Goal: Task Accomplishment & Management: Manage account settings

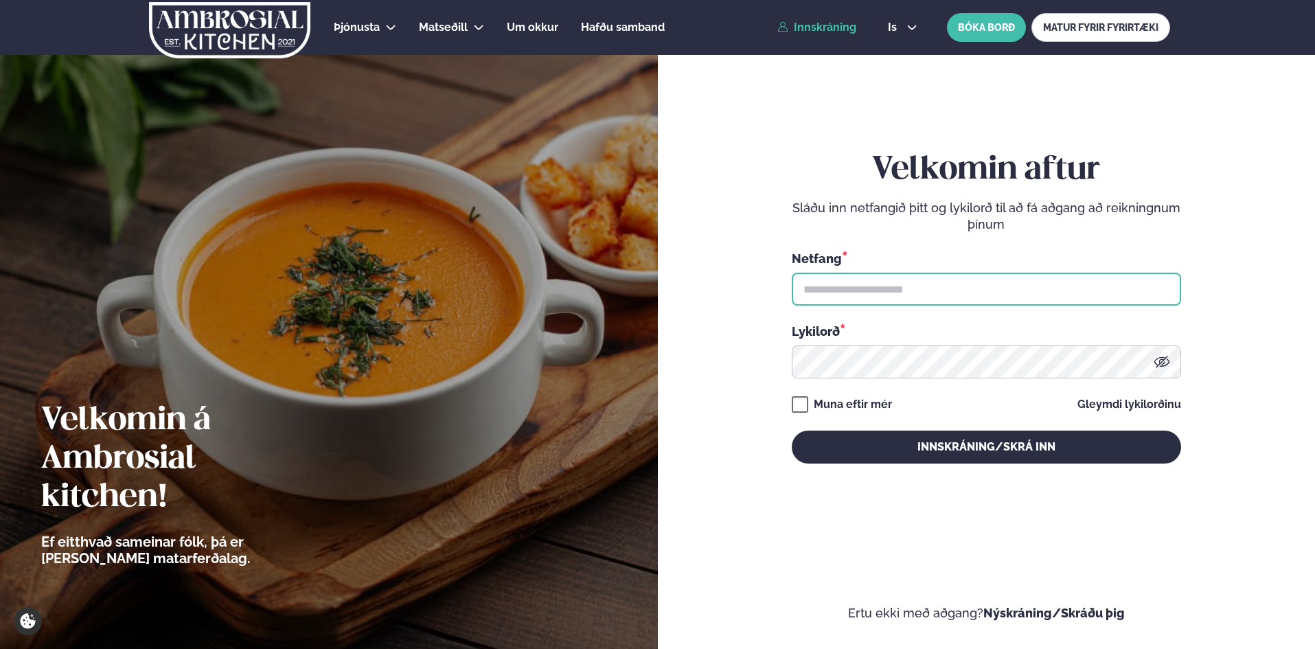
click at [898, 280] on input "text" at bounding box center [986, 289] width 389 height 33
type input "**********"
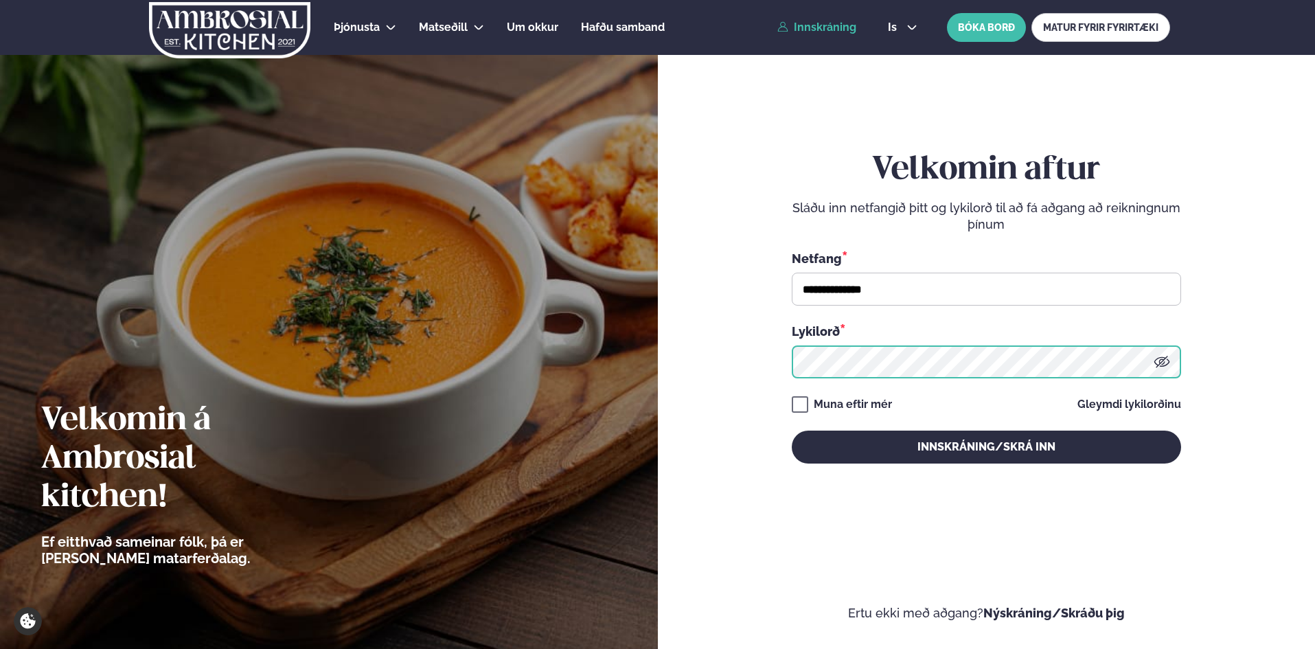
click at [792, 431] on button "Innskráning/Skrá inn" at bounding box center [986, 447] width 389 height 33
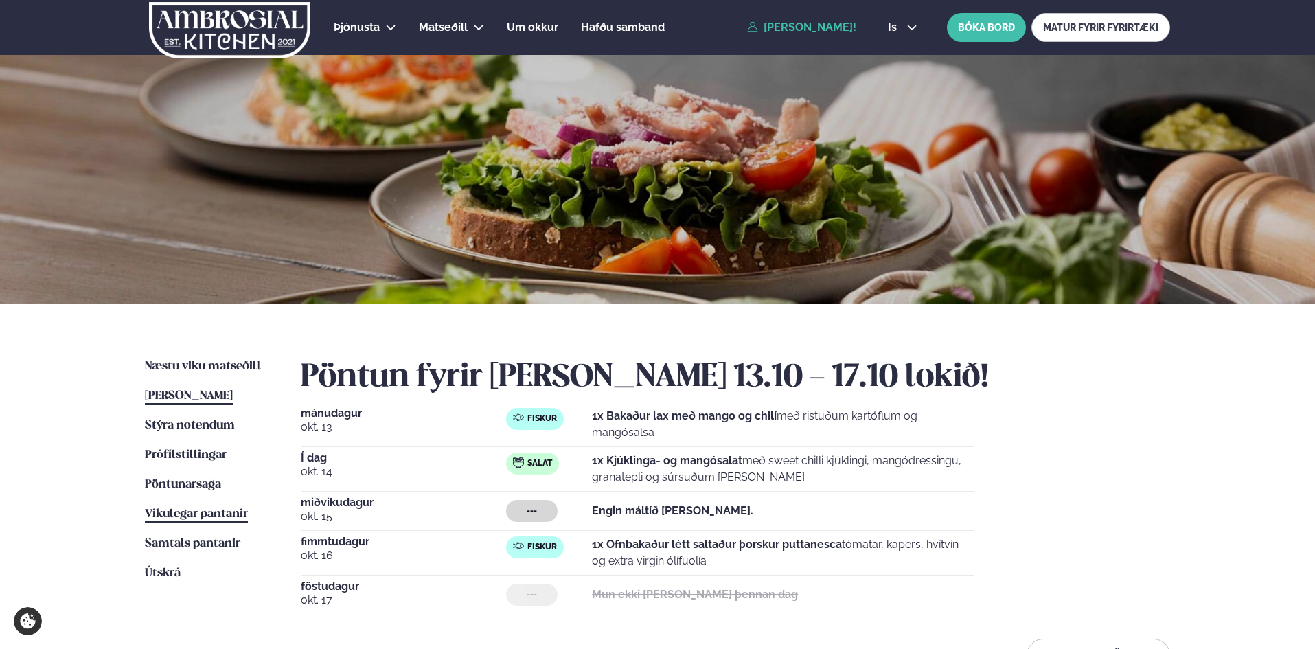
click at [186, 512] on span "Vikulegar pantanir" at bounding box center [196, 514] width 103 height 12
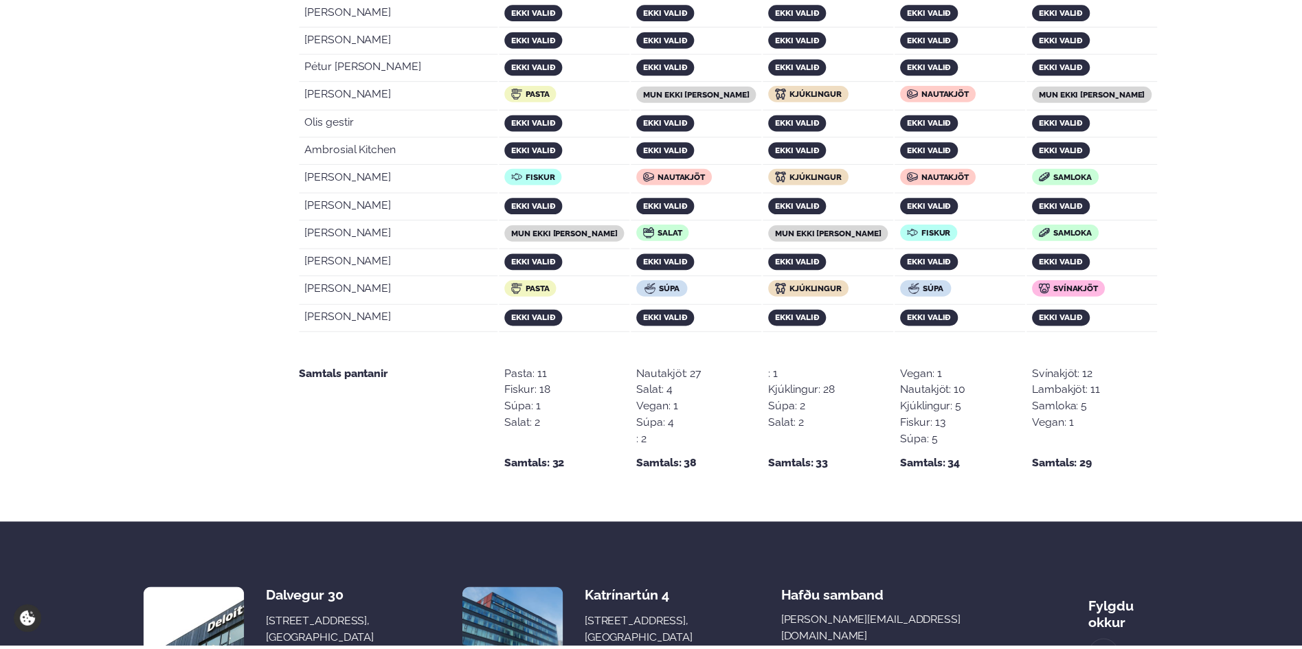
scroll to position [2766, 0]
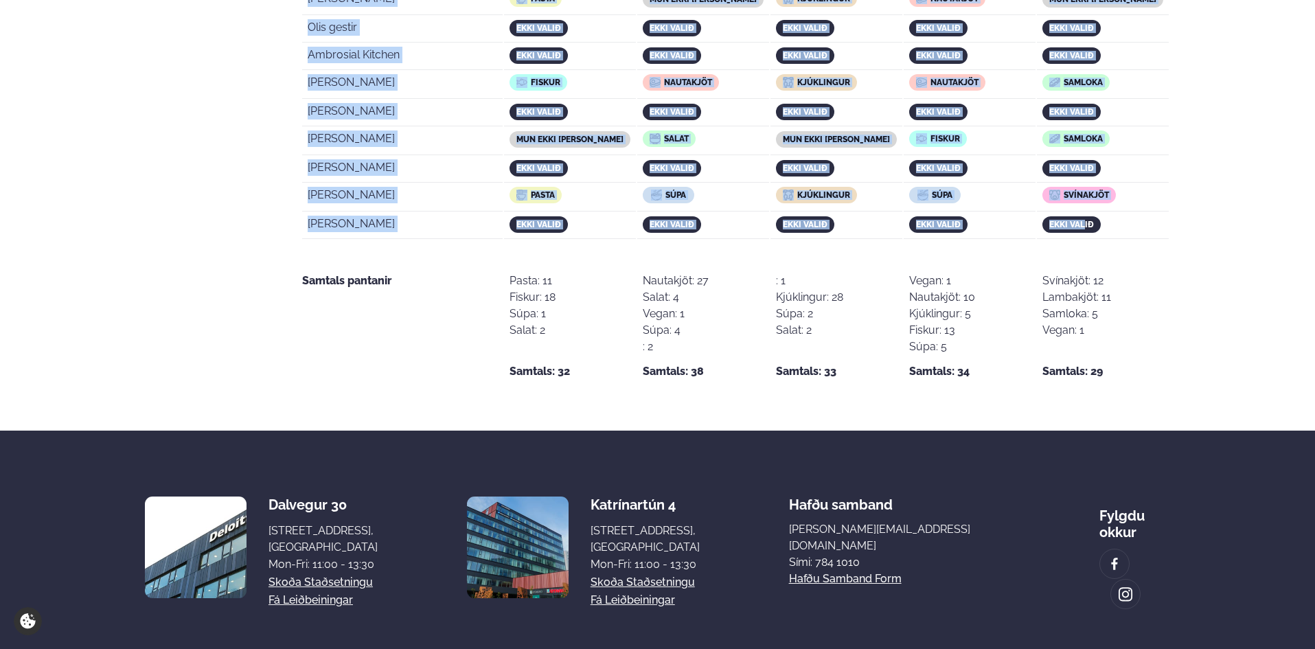
drag, startPoint x: 310, startPoint y: 424, endPoint x: 1092, endPoint y: 168, distance: 822.6
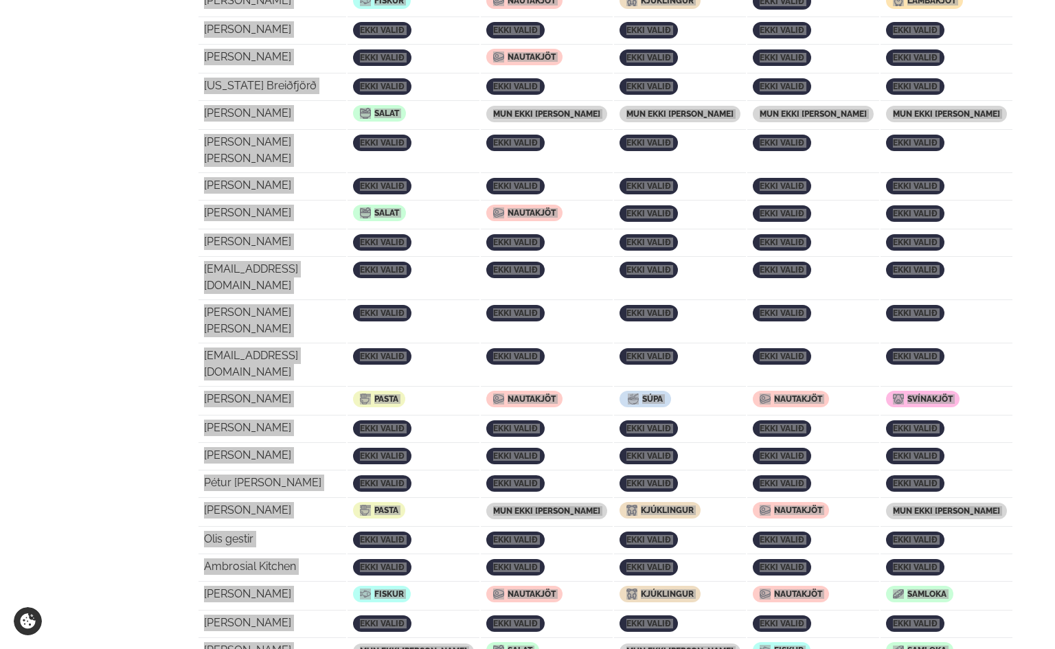
scroll to position [2079, 0]
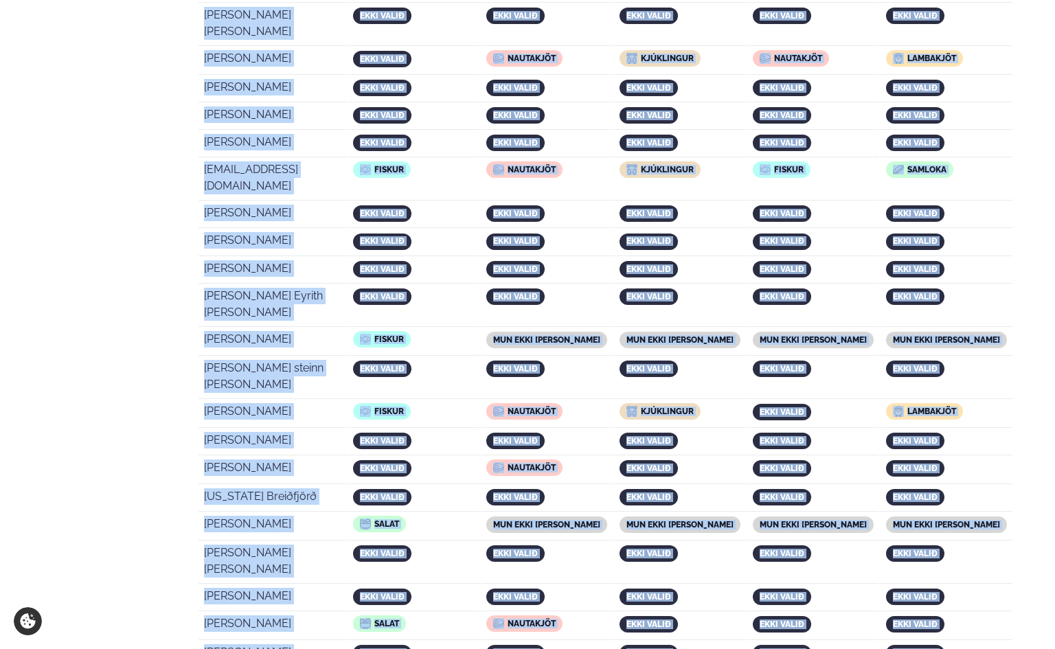
click at [414, 486] on td "ekki valið" at bounding box center [414, 499] width 132 height 26
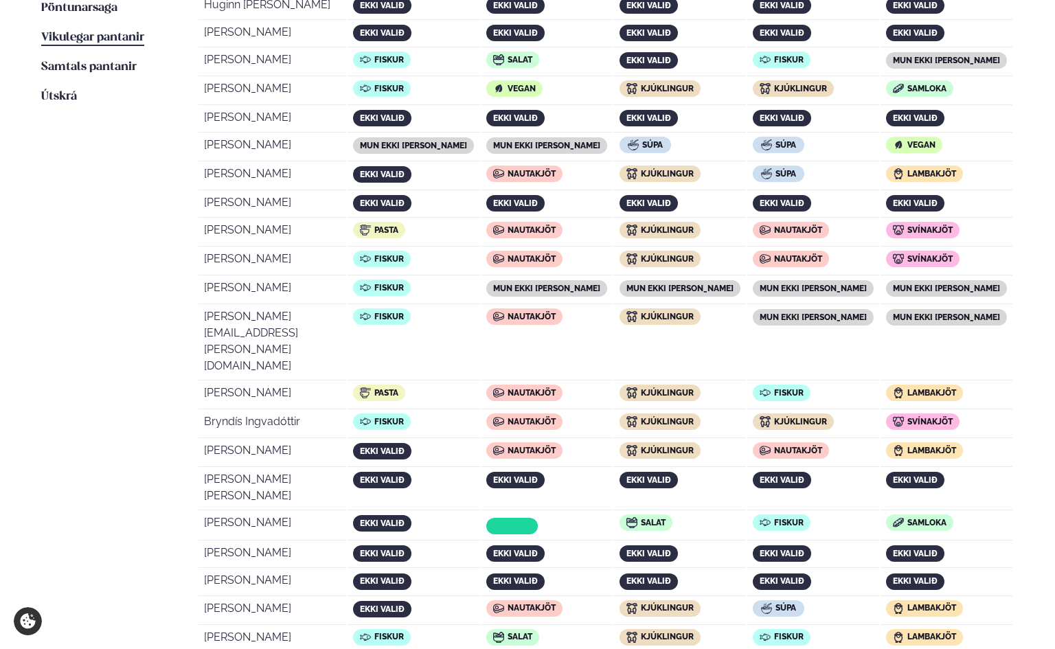
scroll to position [0, 0]
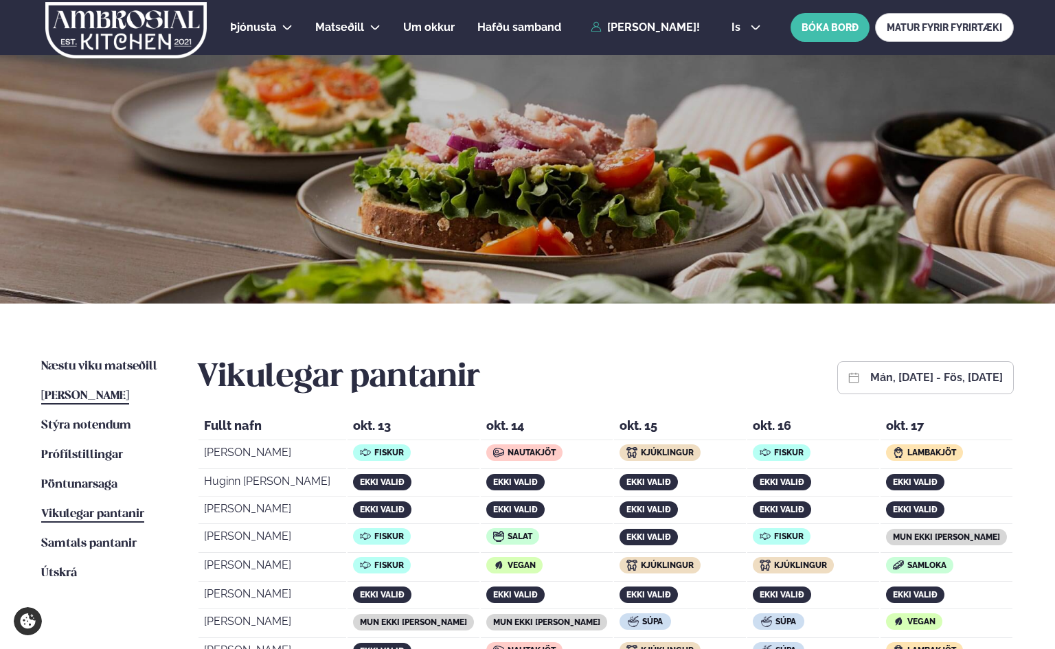
click at [93, 394] on span "[PERSON_NAME]" at bounding box center [85, 396] width 88 height 12
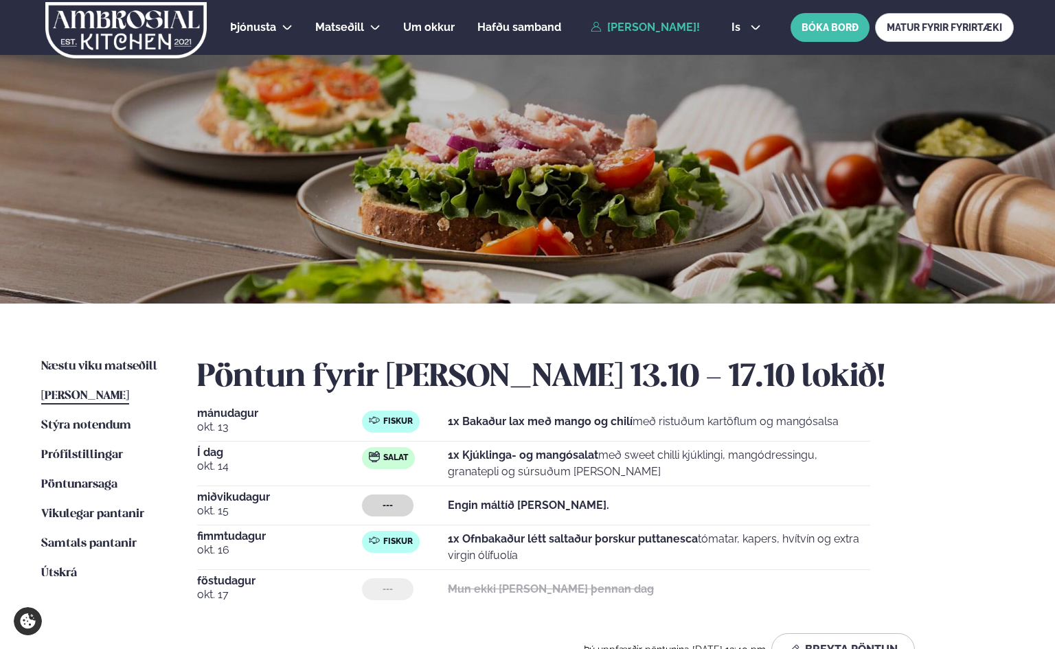
click at [748, 85] on div at bounding box center [527, 179] width 1055 height 249
click at [87, 514] on span "Vikulegar pantanir" at bounding box center [92, 514] width 103 height 12
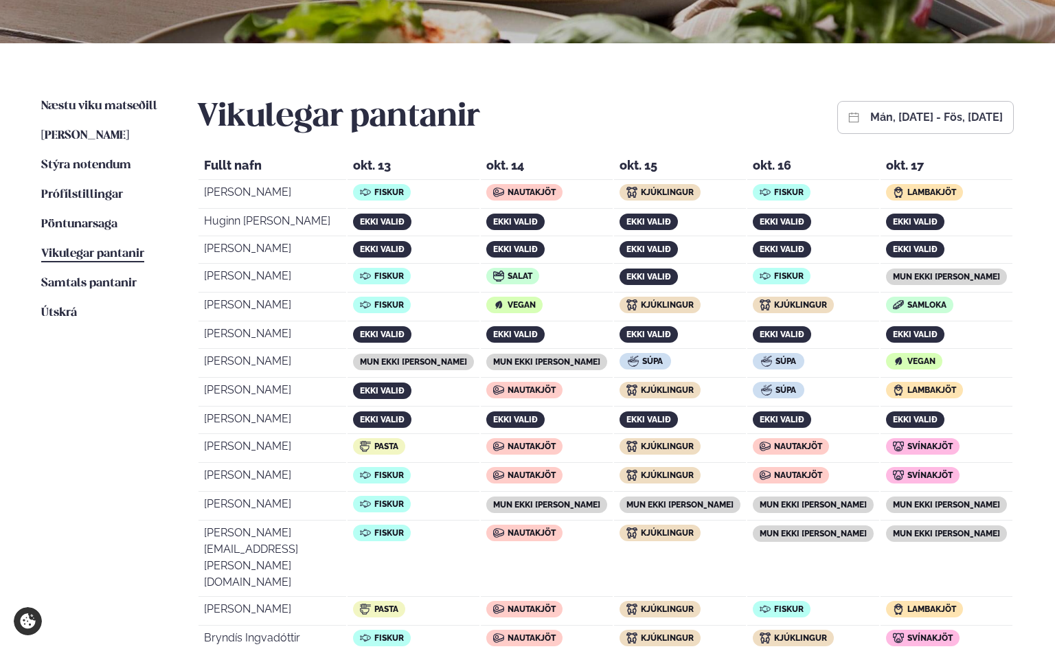
scroll to position [247, 0]
